Goal: Information Seeking & Learning: Learn about a topic

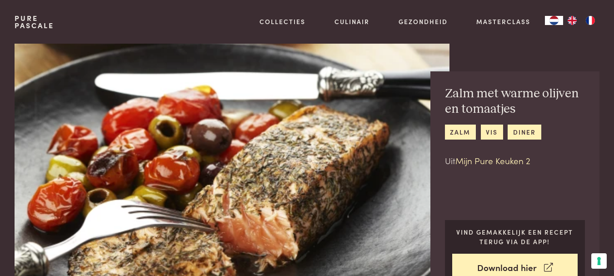
click at [500, 159] on link "Mijn Pure Keuken 2" at bounding box center [493, 160] width 75 height 12
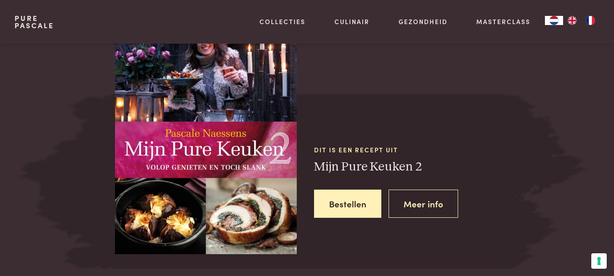
scroll to position [774, 0]
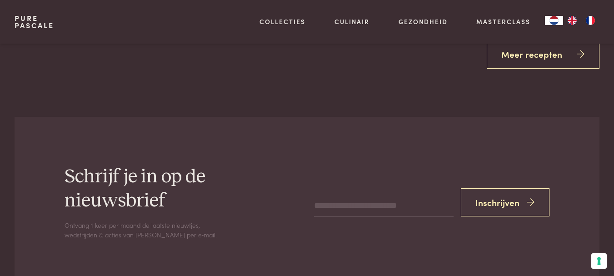
scroll to position [1571, 0]
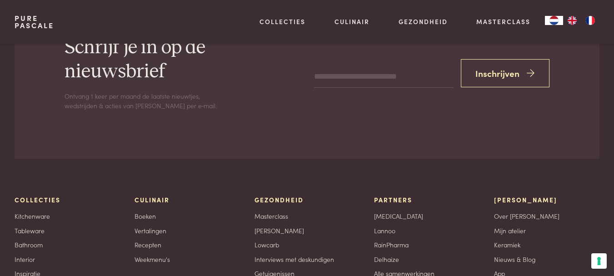
scroll to position [774, 0]
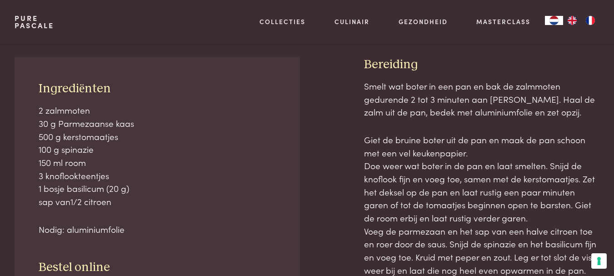
scroll to position [400, 0]
